Goal: Register for event/course

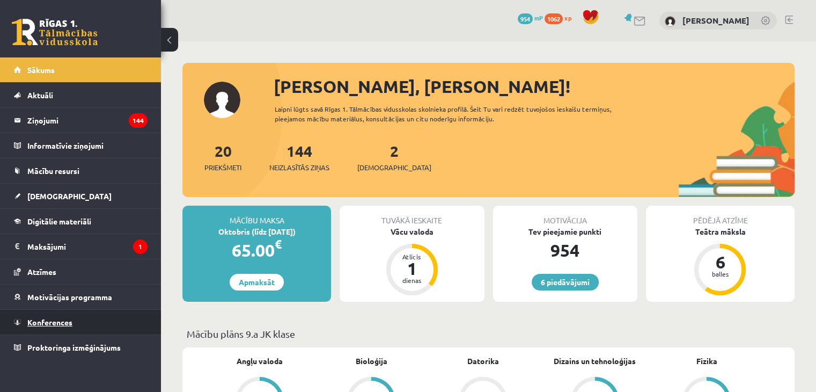
click at [122, 325] on link "Konferences" at bounding box center [81, 322] width 134 height 25
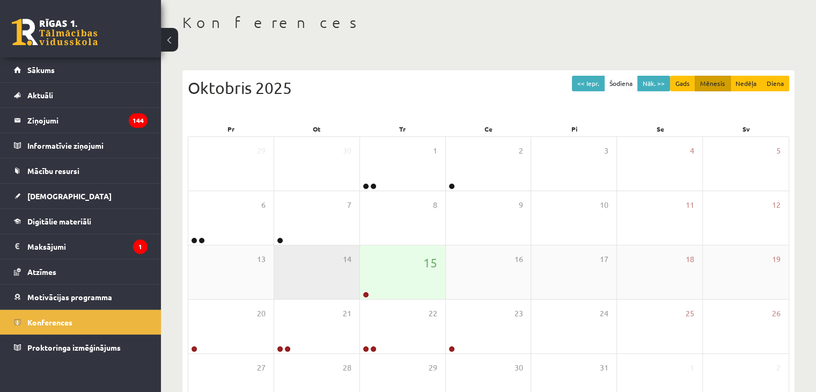
scroll to position [107, 0]
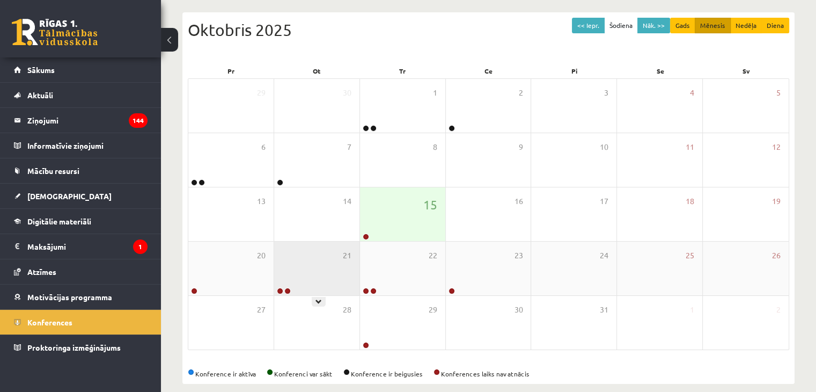
click at [338, 275] on div "21" at bounding box center [316, 268] width 85 height 54
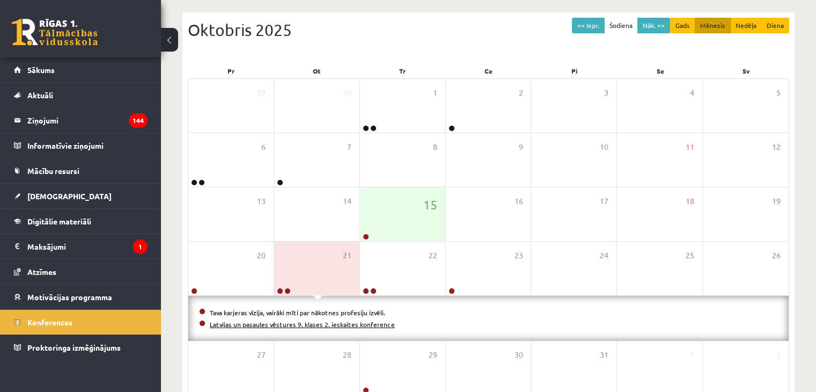
click at [269, 324] on link "Latvijas un pasaules vēstures 9. klases 2. ieskaites konference" at bounding box center [302, 324] width 185 height 9
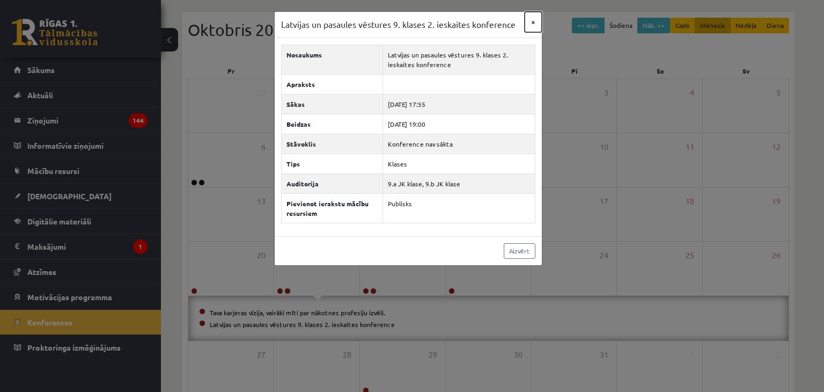
click at [533, 22] on button "×" at bounding box center [533, 22] width 17 height 20
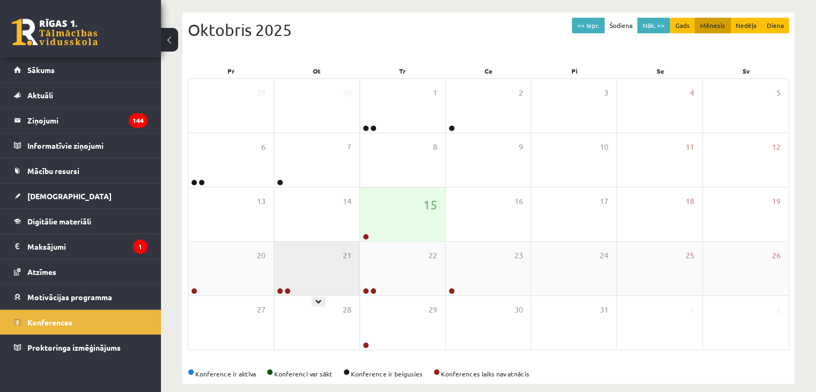
drag, startPoint x: 312, startPoint y: 272, endPoint x: 295, endPoint y: 293, distance: 27.5
click at [312, 273] on div "21" at bounding box center [316, 268] width 85 height 54
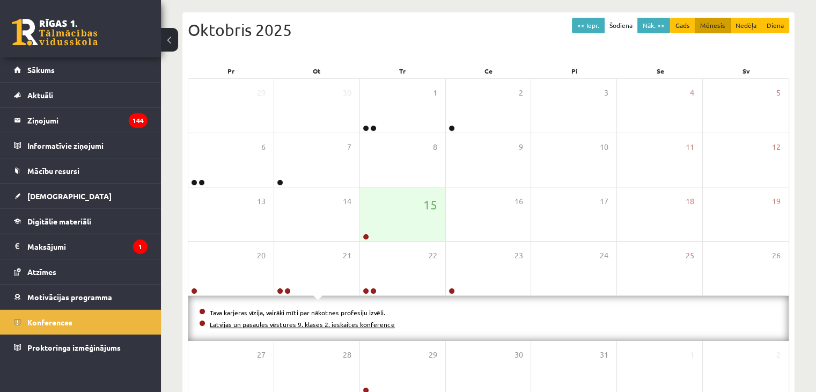
click at [269, 325] on link "Latvijas un pasaules vēstures 9. klases 2. ieskaites konference" at bounding box center [302, 324] width 185 height 9
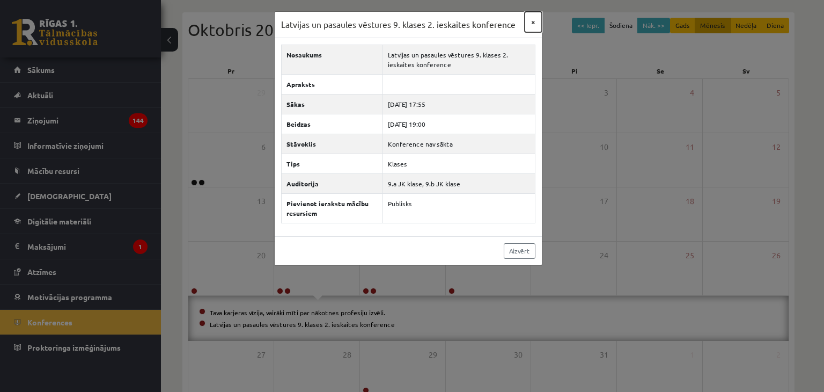
click at [533, 19] on button "×" at bounding box center [533, 22] width 17 height 20
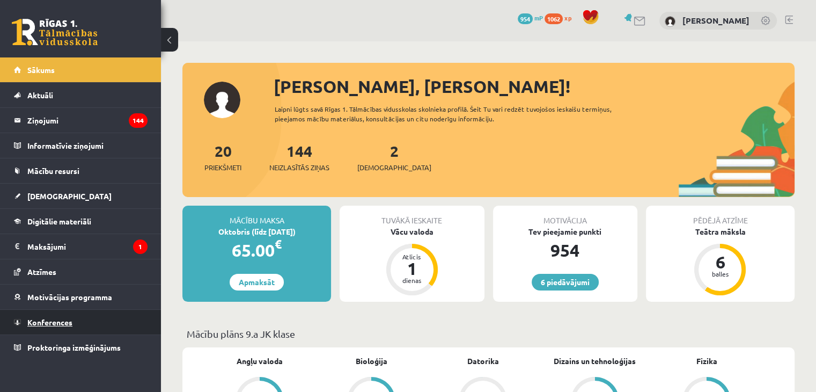
click at [62, 321] on span "Konferences" at bounding box center [49, 322] width 45 height 10
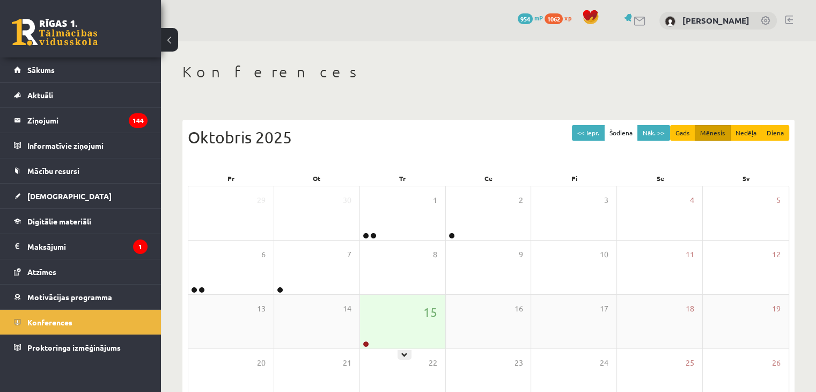
click at [406, 334] on div "15" at bounding box center [402, 322] width 85 height 54
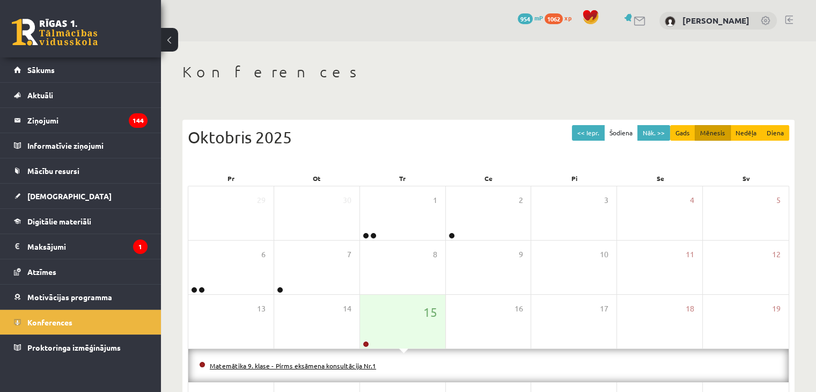
click at [308, 362] on link "Matemātika 9. klase - Pirms eksāmena konsultācija Nr.1" at bounding box center [293, 365] width 166 height 9
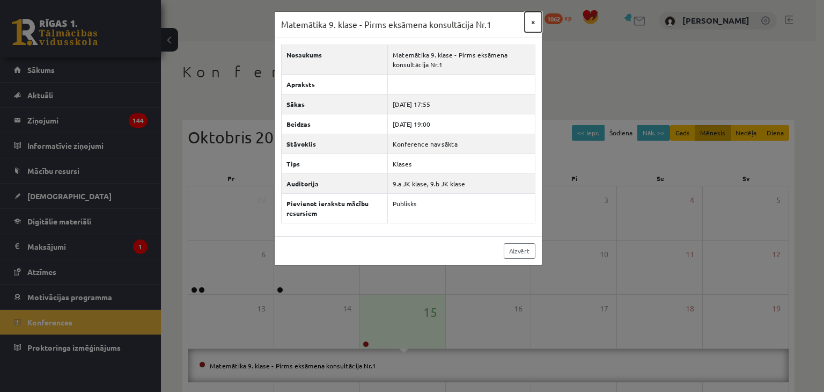
click at [534, 21] on button "×" at bounding box center [533, 22] width 17 height 20
